Goal: Check status

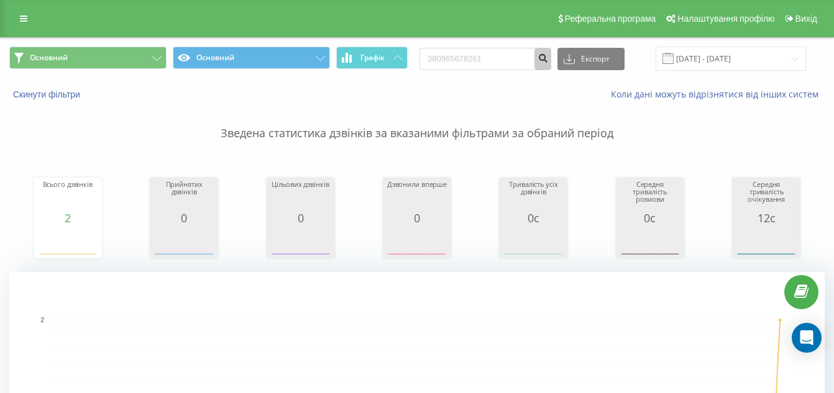
type input "380965678261"
click at [548, 58] on icon "submit" at bounding box center [542, 56] width 11 height 7
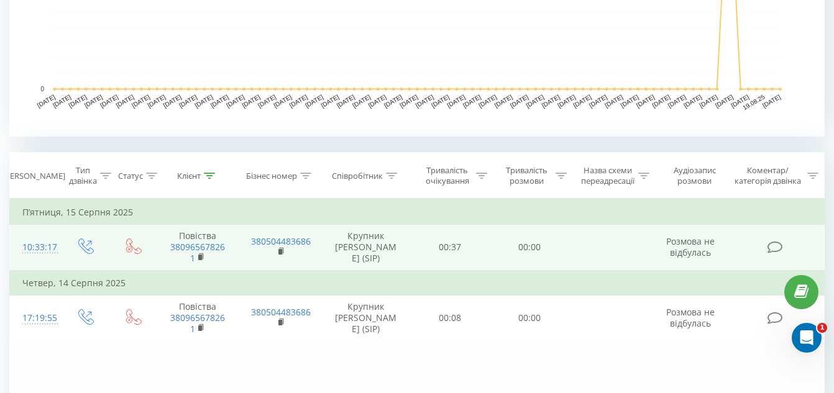
scroll to position [385, 0]
click at [177, 247] on link "380965678261" at bounding box center [197, 251] width 55 height 23
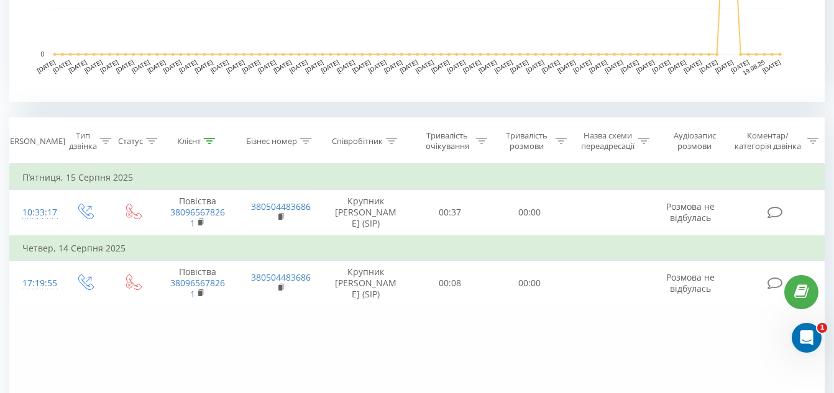
scroll to position [395, 0]
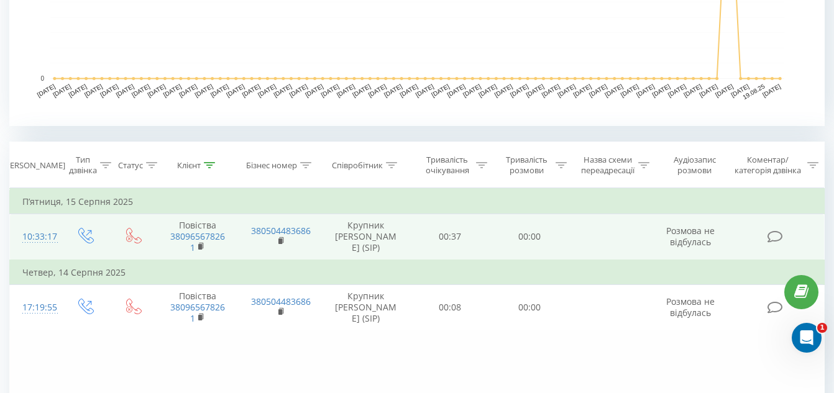
click at [383, 239] on td "Крупник [PERSON_NAME] (SIP)" at bounding box center [365, 237] width 89 height 46
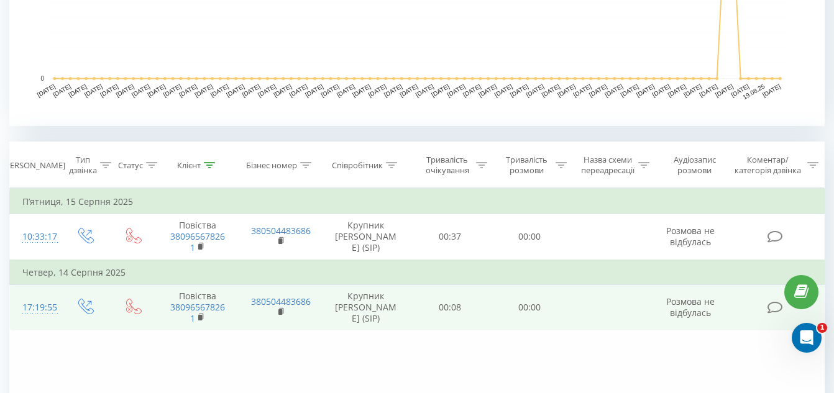
click at [368, 317] on td "Крупник [PERSON_NAME] (SIP)" at bounding box center [365, 308] width 89 height 46
click at [203, 312] on link "380965678261" at bounding box center [197, 312] width 55 height 23
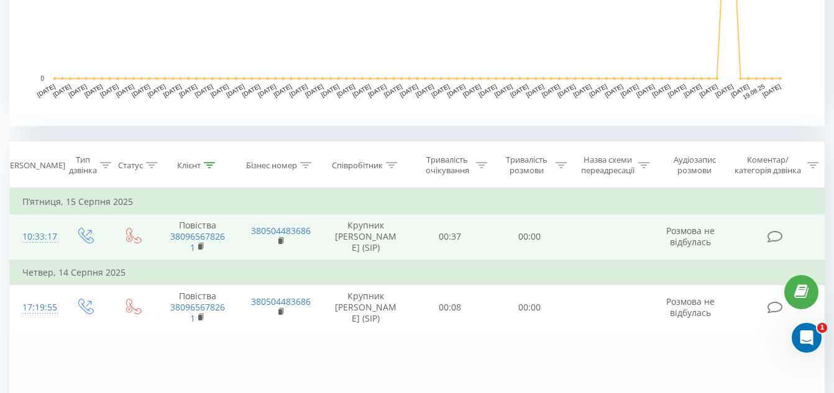
click at [82, 237] on icon at bounding box center [86, 236] width 16 height 16
click at [90, 244] on span at bounding box center [86, 240] width 16 height 12
click at [90, 230] on icon at bounding box center [86, 236] width 16 height 16
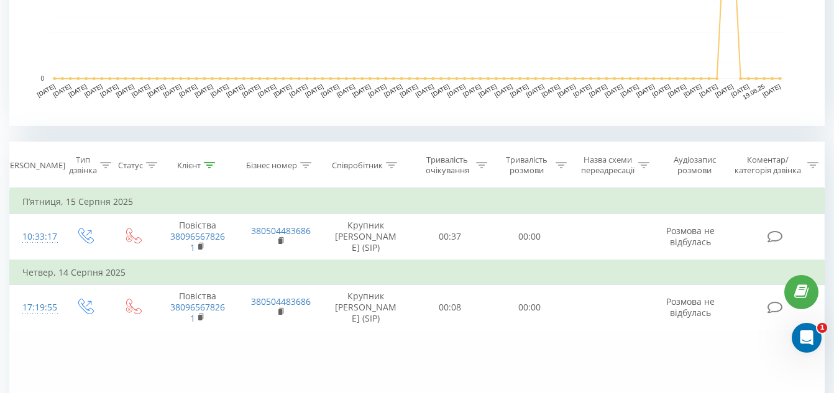
click at [96, 202] on td "П’ятниця, 15 Серпня 2025" at bounding box center [417, 202] width 815 height 25
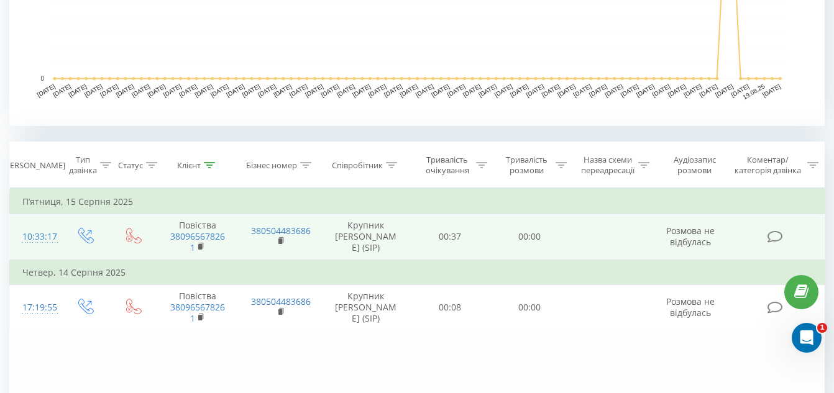
click at [91, 239] on icon at bounding box center [86, 236] width 16 height 16
